Goal: Check status: Check status

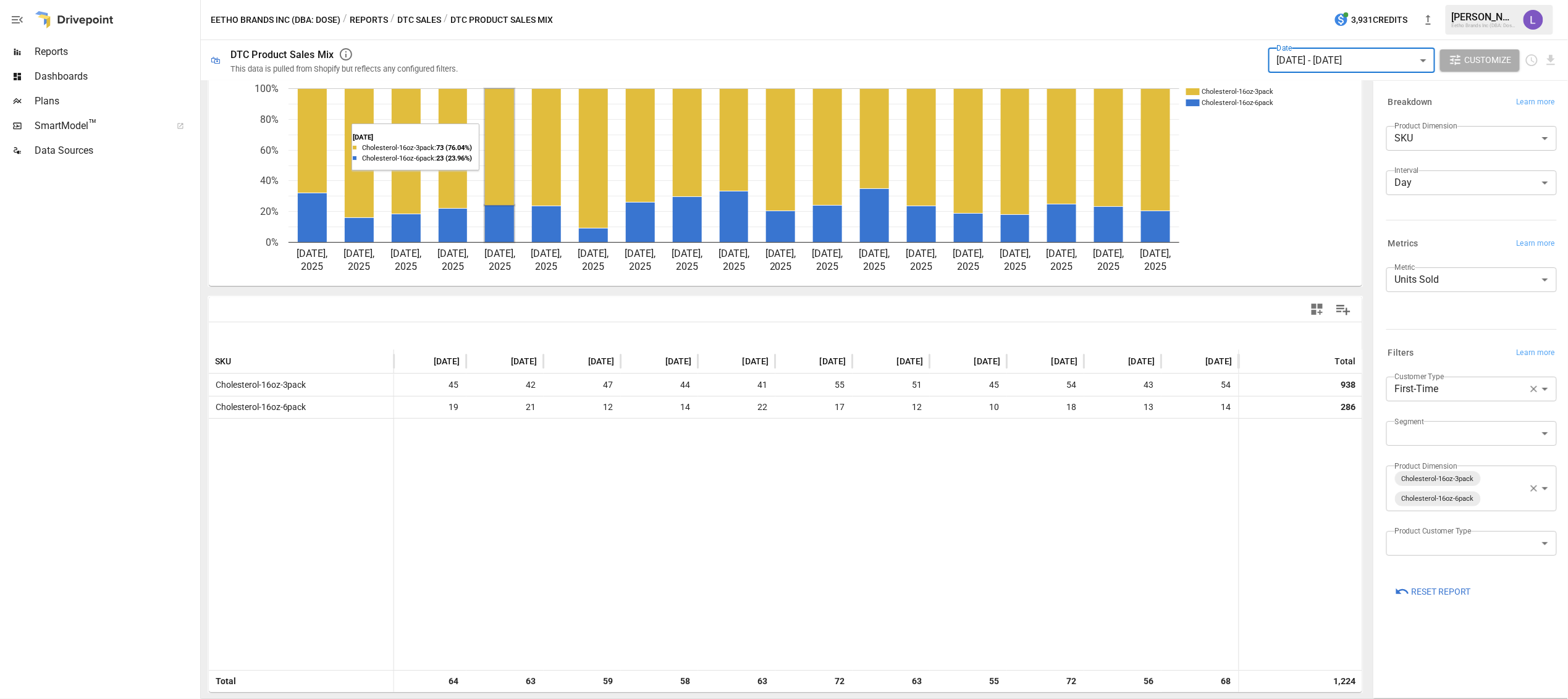
scroll to position [46, 0]
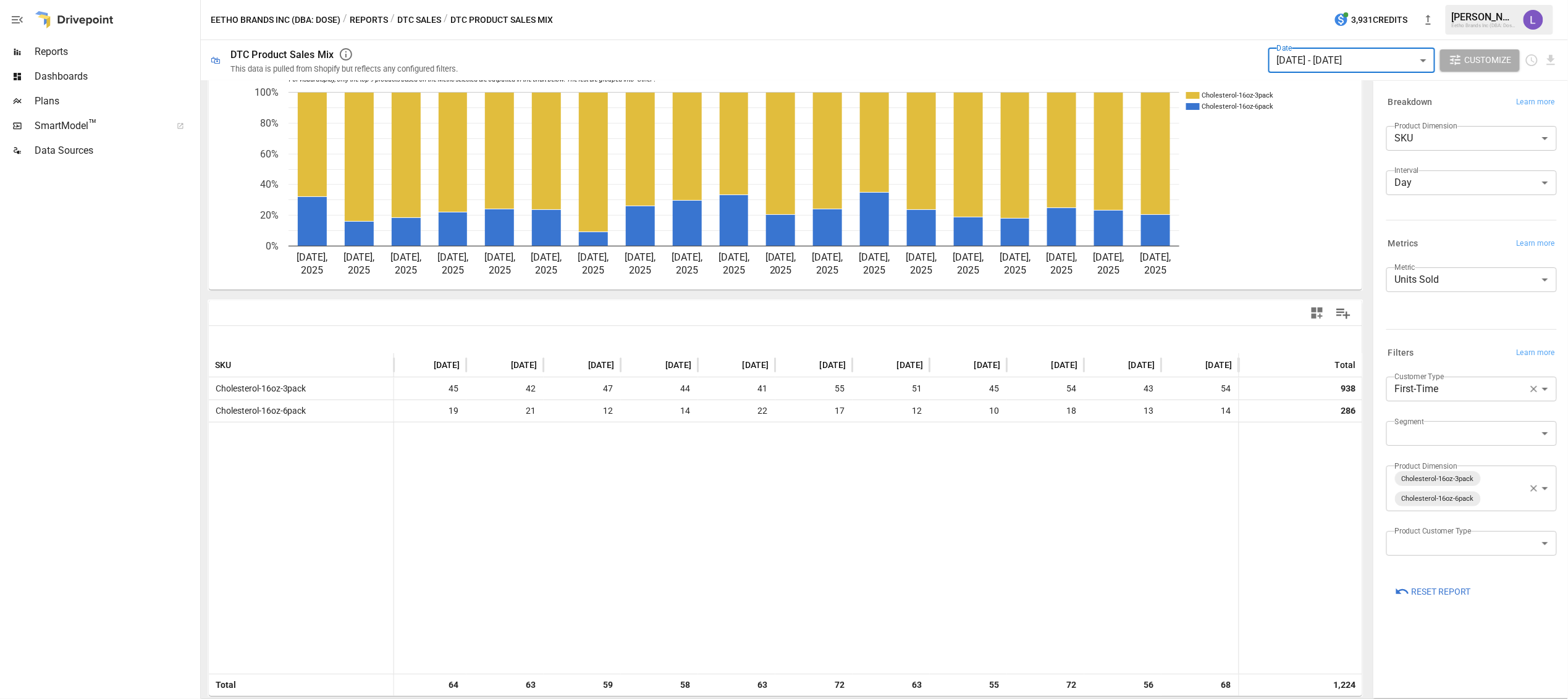
click at [361, 19] on button "Reports" at bounding box center [369, 20] width 38 height 15
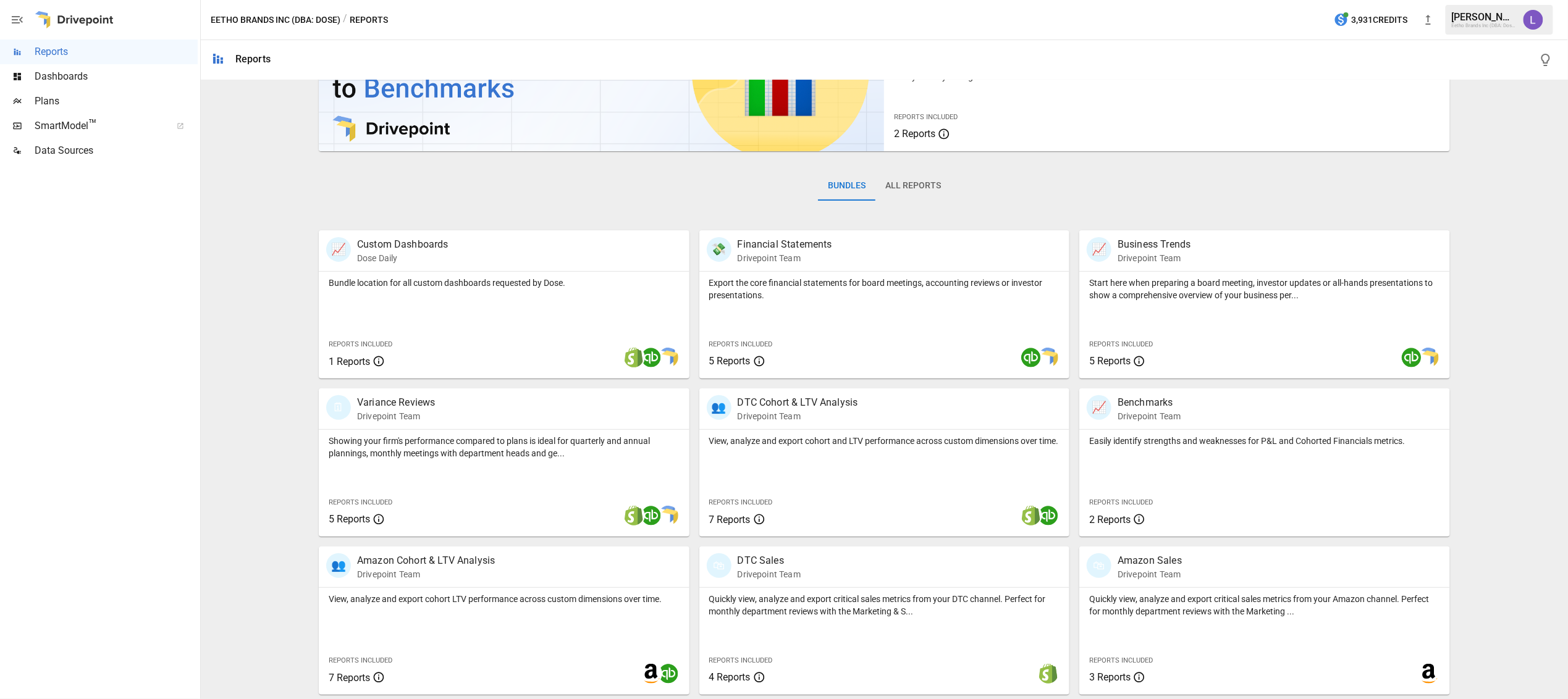
scroll to position [100, 0]
click at [1157, 557] on p "Amazon Sales" at bounding box center [1150, 560] width 64 height 14
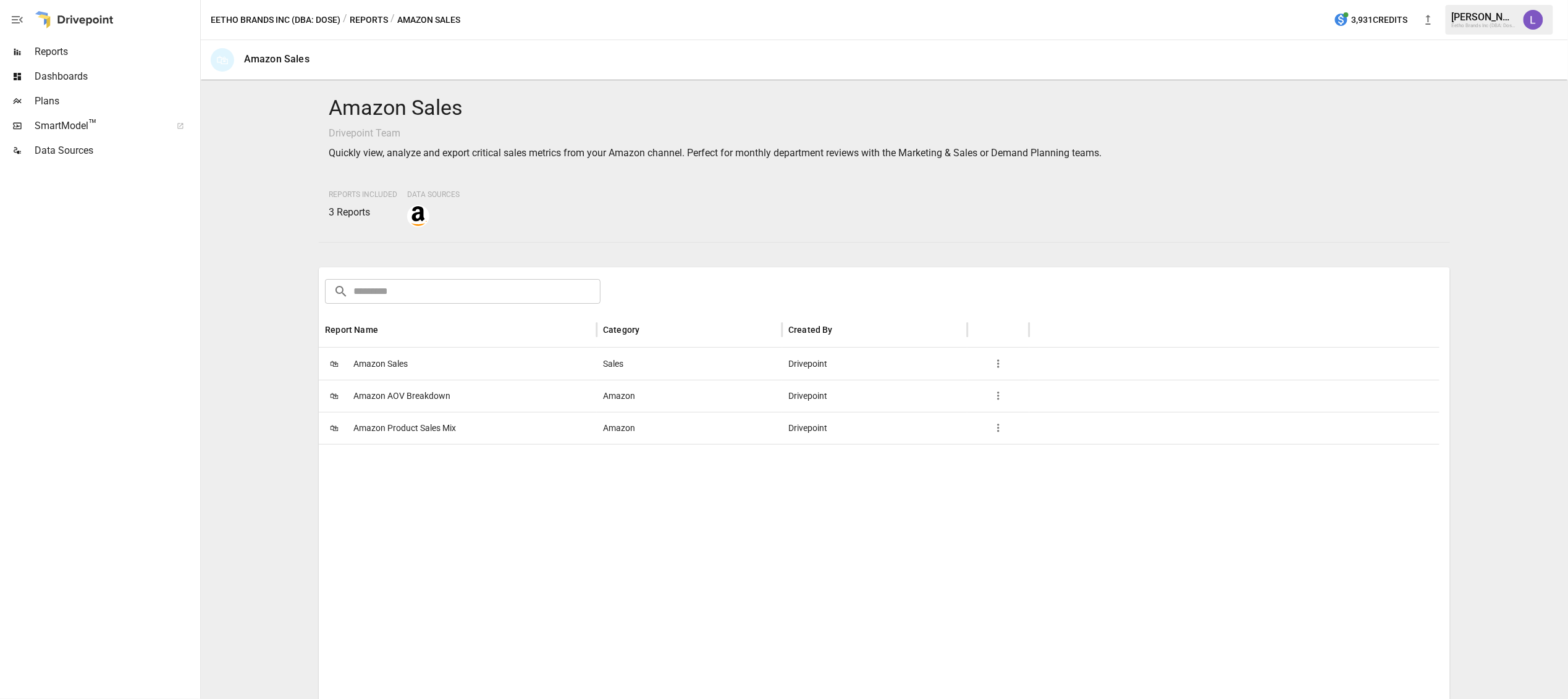
click at [384, 360] on span "Amazon Sales" at bounding box center [380, 363] width 54 height 31
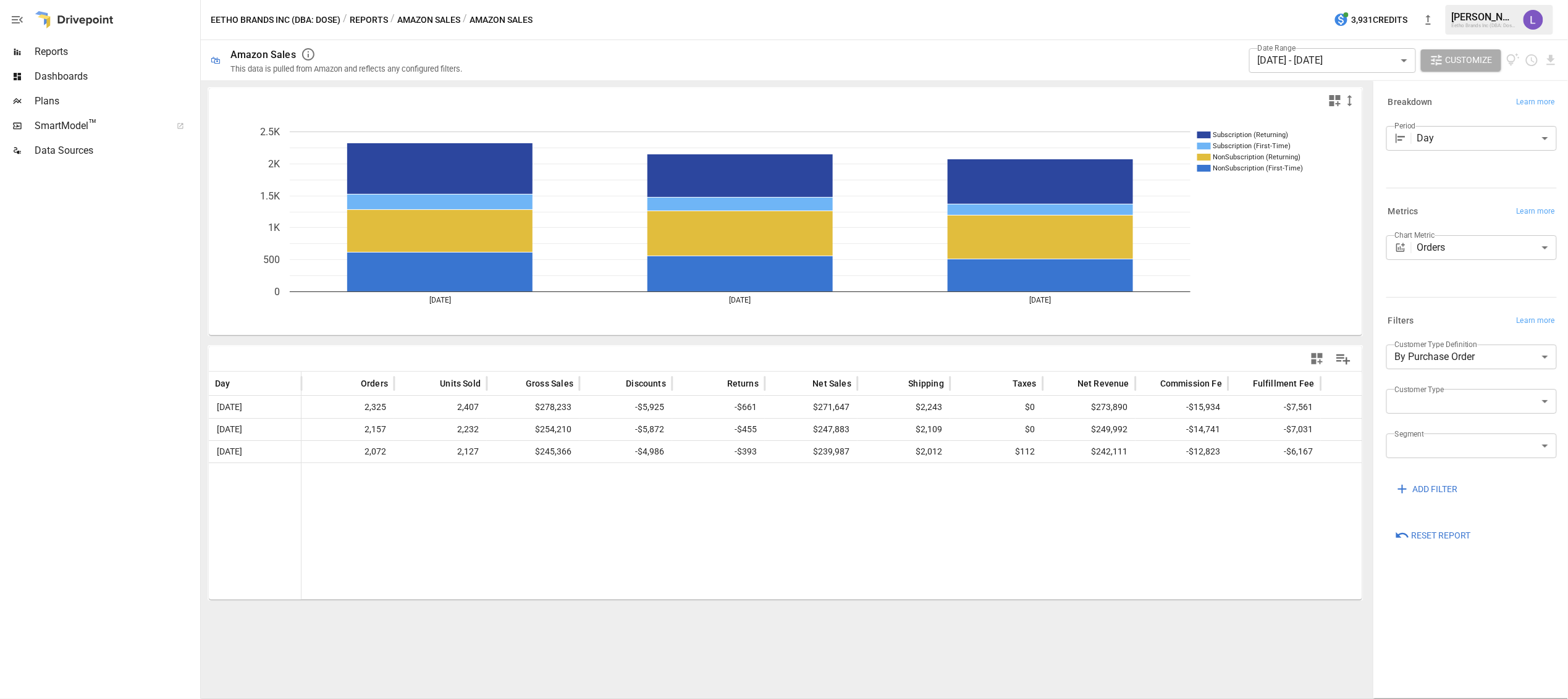
click at [1320, 0] on body "Reports Dashboards Plans SmartModel ™ Data Sources Eetho Brands Inc (DBA: Dose)…" at bounding box center [784, 0] width 1568 height 0
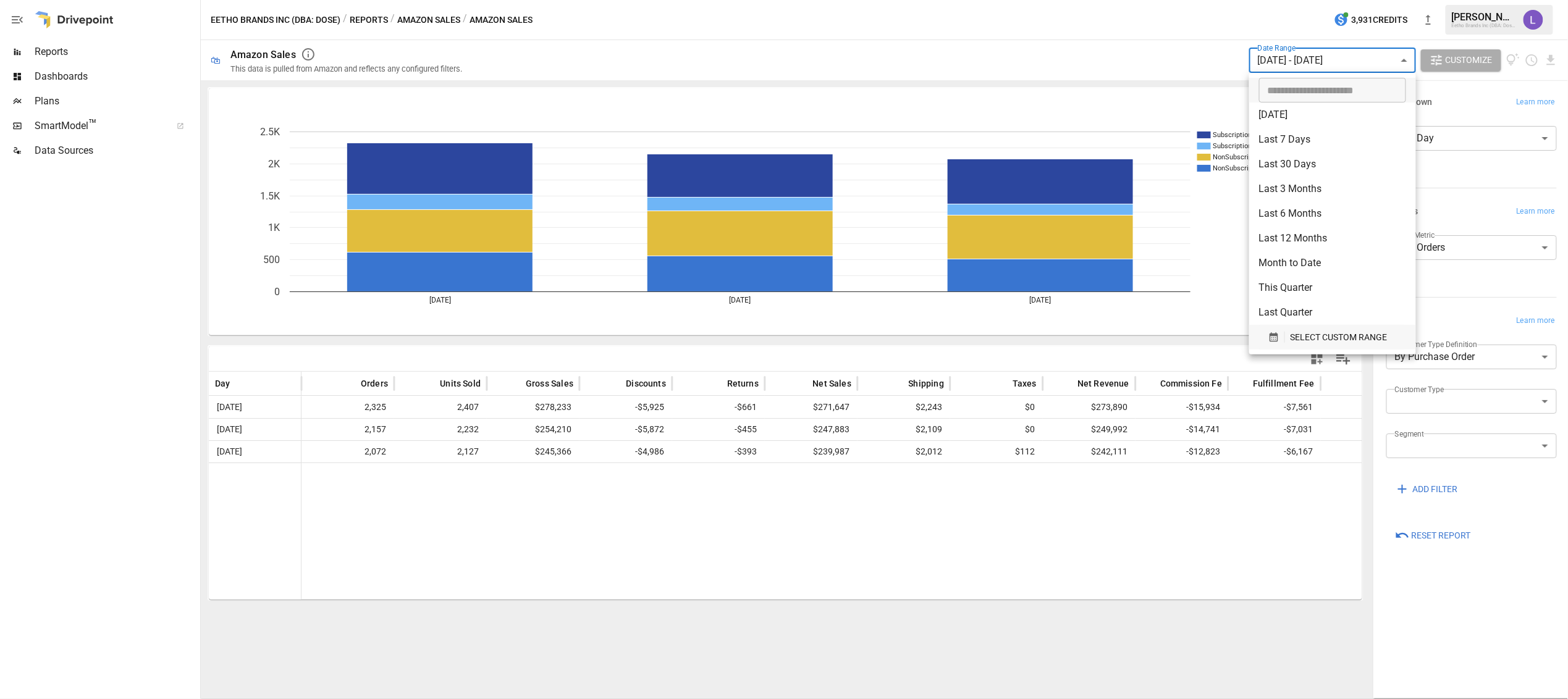
click at [1326, 340] on span "SELECT CUSTOM RANGE" at bounding box center [1338, 337] width 97 height 15
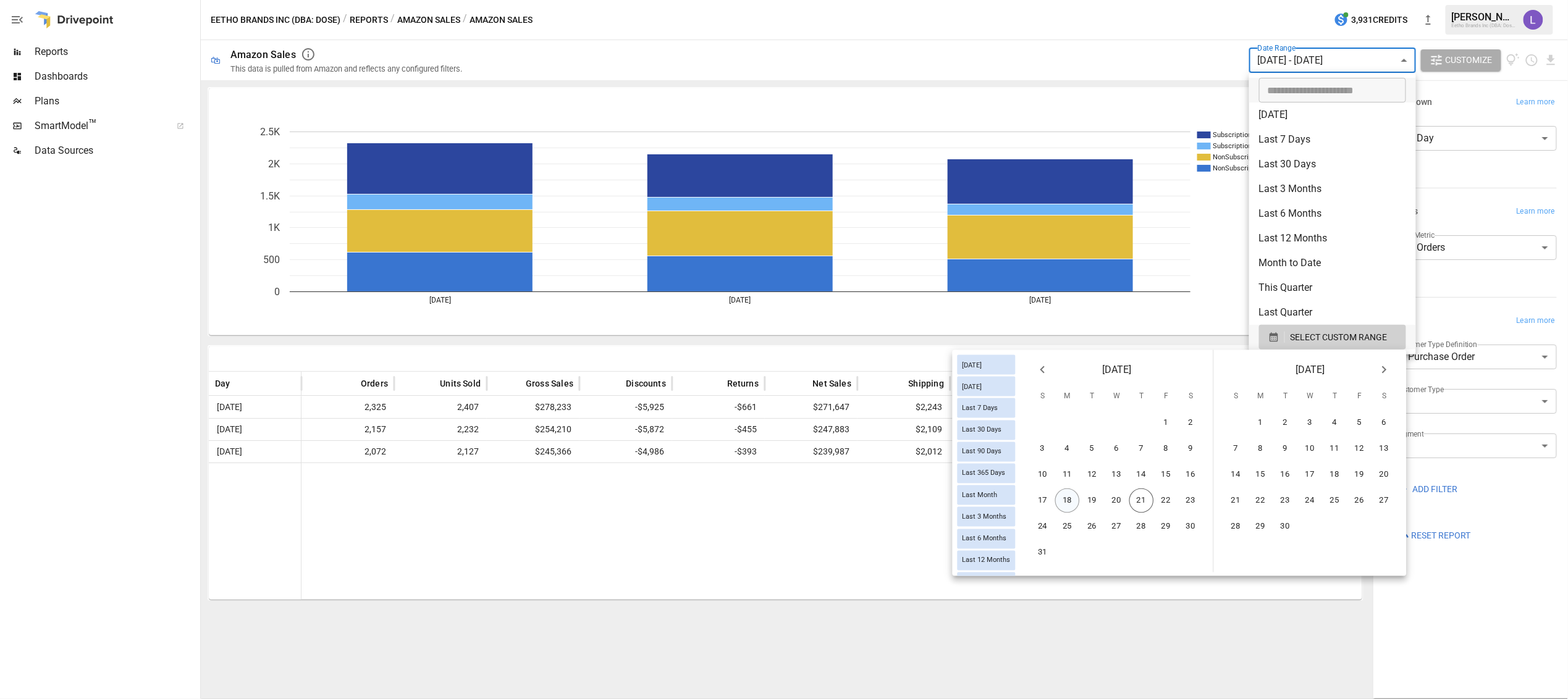
click at [1065, 497] on button "18" at bounding box center [1067, 501] width 24 height 24
click at [1123, 496] on button "20" at bounding box center [1117, 501] width 24 height 24
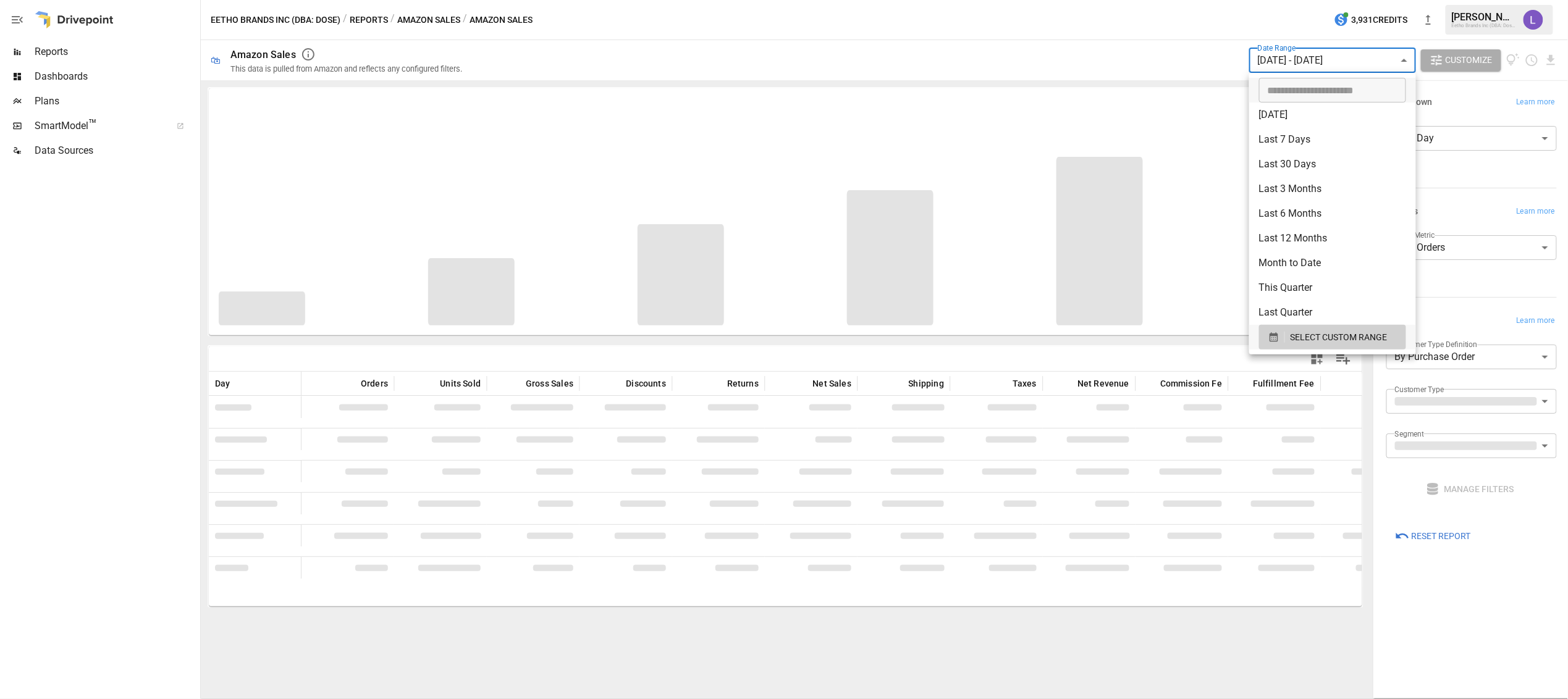
click at [1459, 403] on div at bounding box center [784, 350] width 1568 height 699
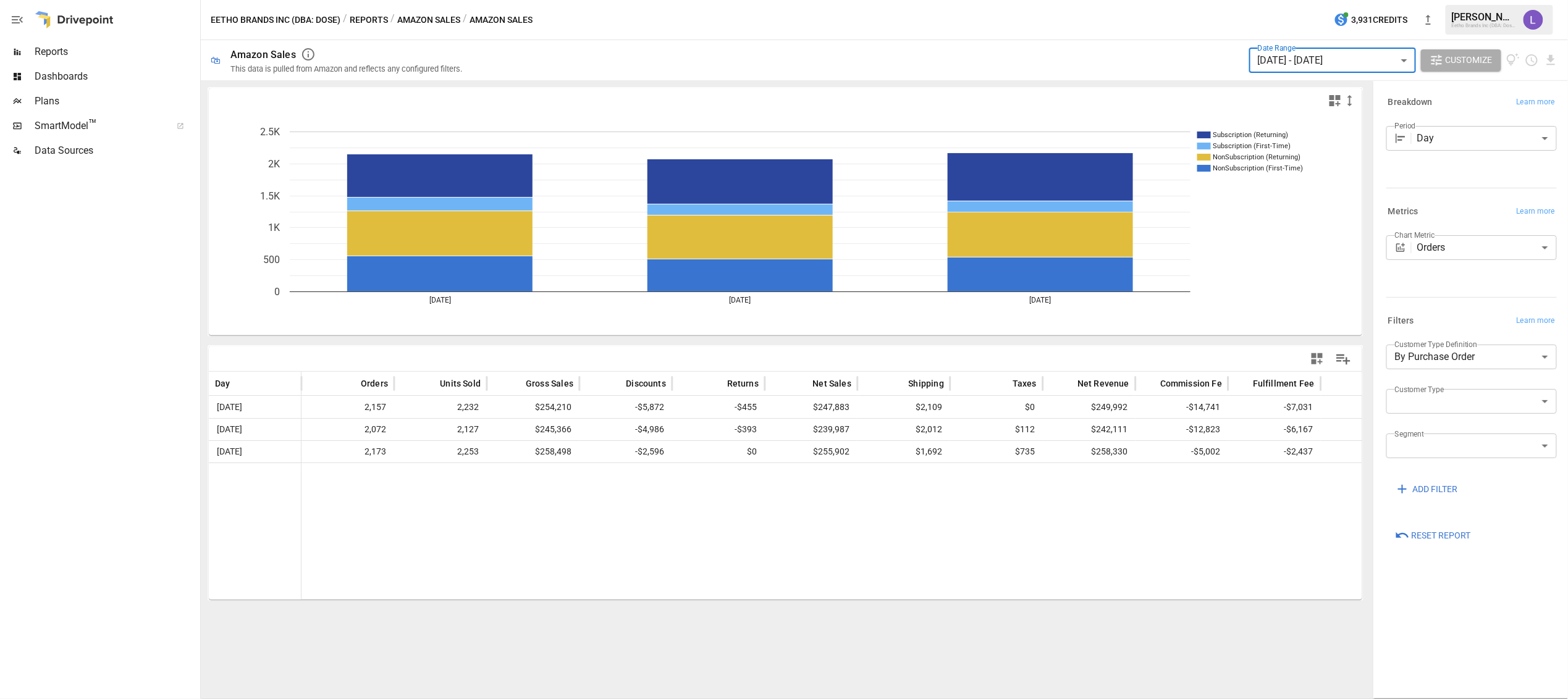
click at [1456, 0] on body "Reports Dashboards Plans SmartModel ™ Data Sources Eetho Brands Inc (DBA: Dose)…" at bounding box center [784, 0] width 1568 height 0
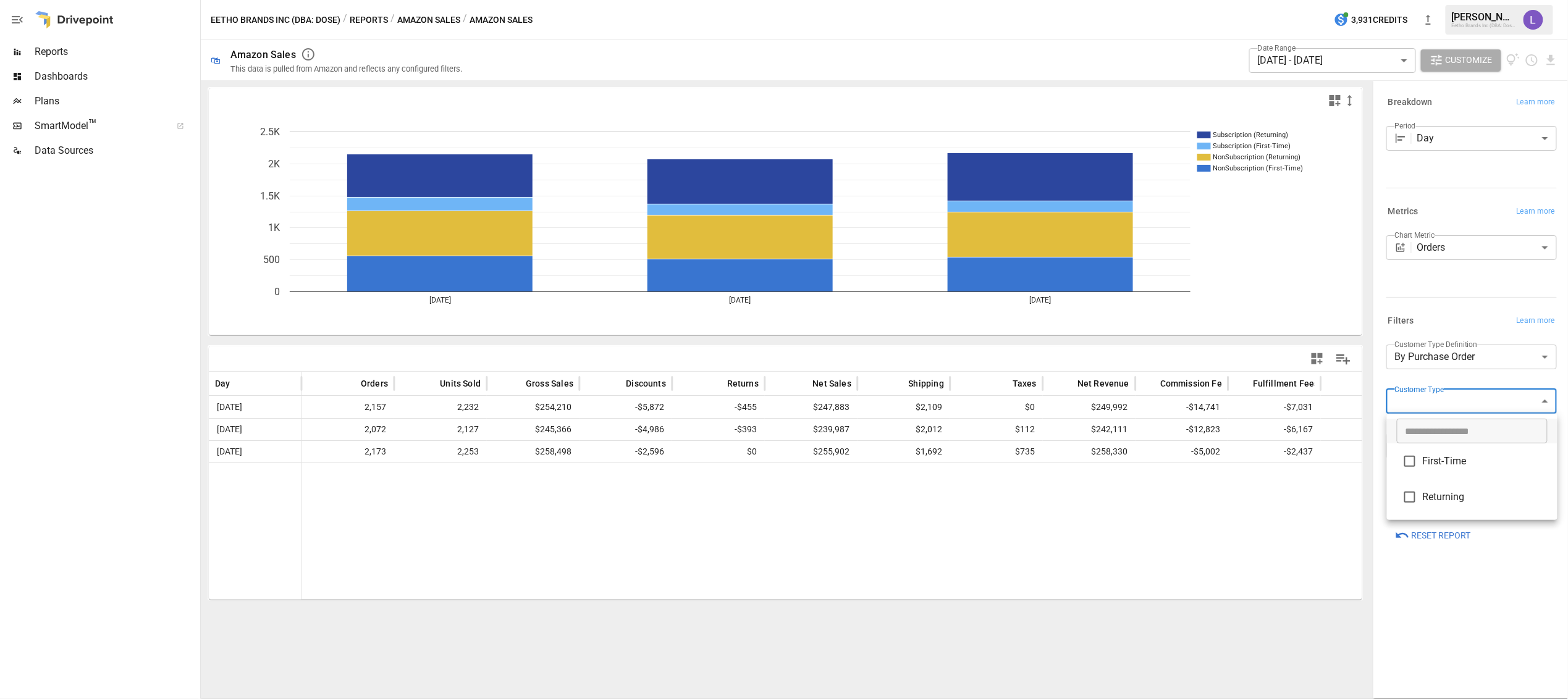
click at [1442, 461] on span "First-Time" at bounding box center [1486, 461] width 125 height 14
type input "**********"
